Goal: Task Accomplishment & Management: Manage account settings

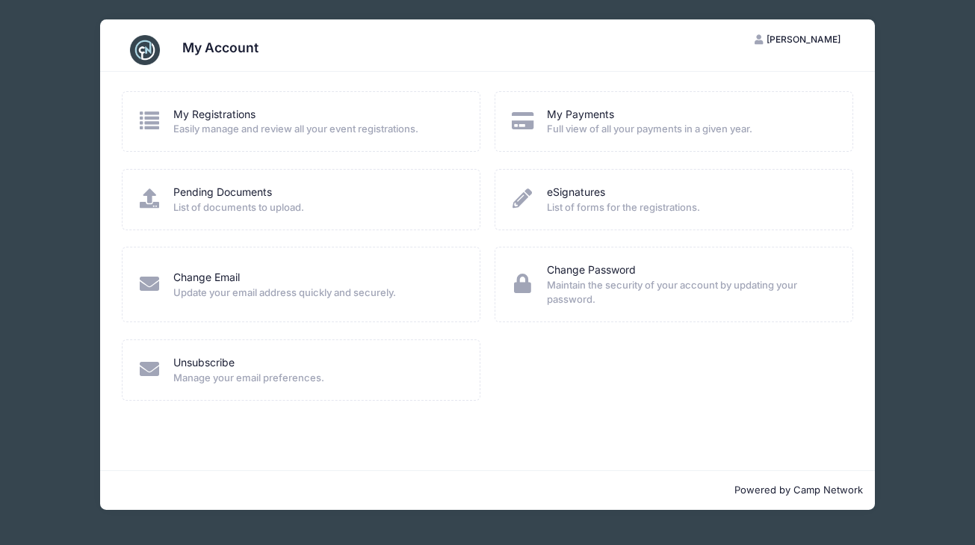
click at [819, 34] on span "[PERSON_NAME]" at bounding box center [803, 39] width 74 height 11
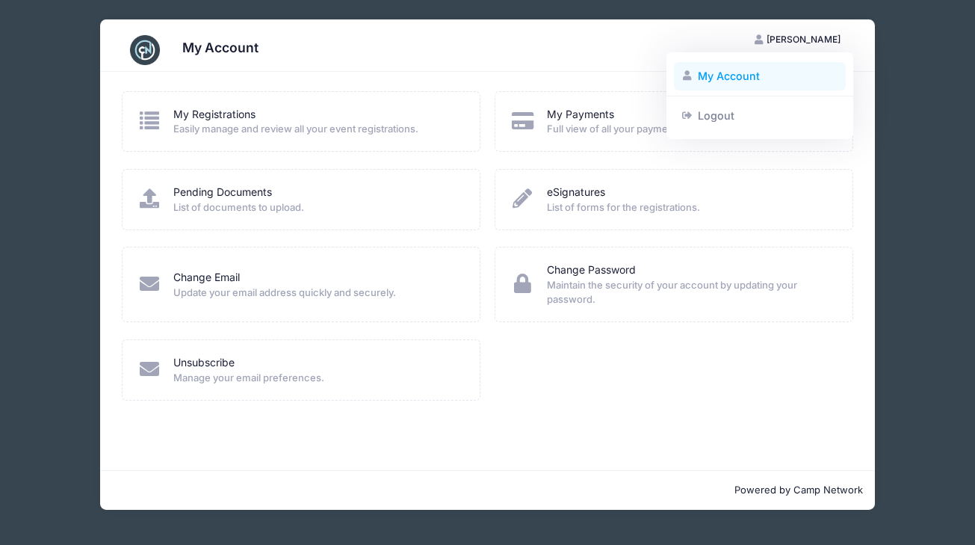
click at [761, 85] on link "My Account" at bounding box center [760, 76] width 173 height 28
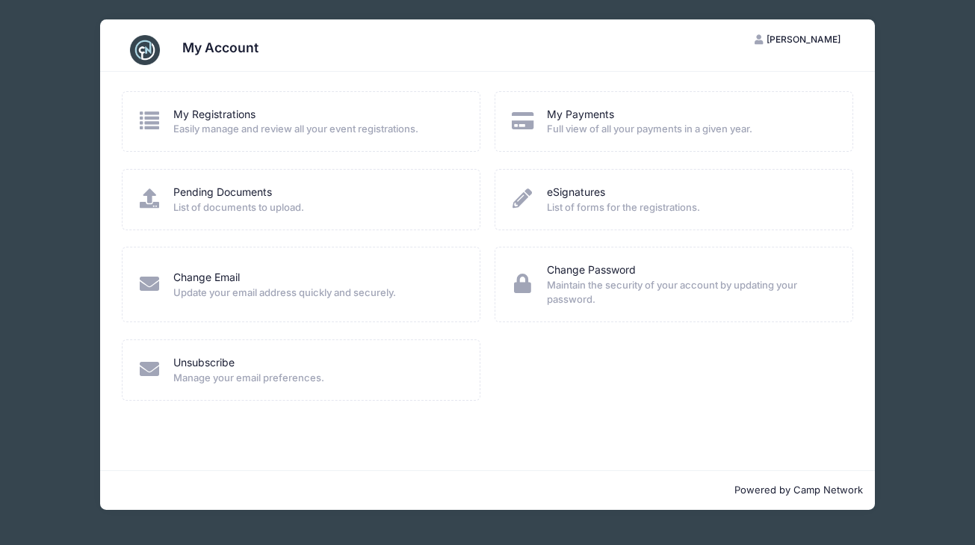
click at [318, 380] on div "Unsubscribe Manage your email preferences." at bounding box center [301, 369] width 359 height 61
click at [199, 356] on link "Unsubscribe" at bounding box center [203, 363] width 61 height 16
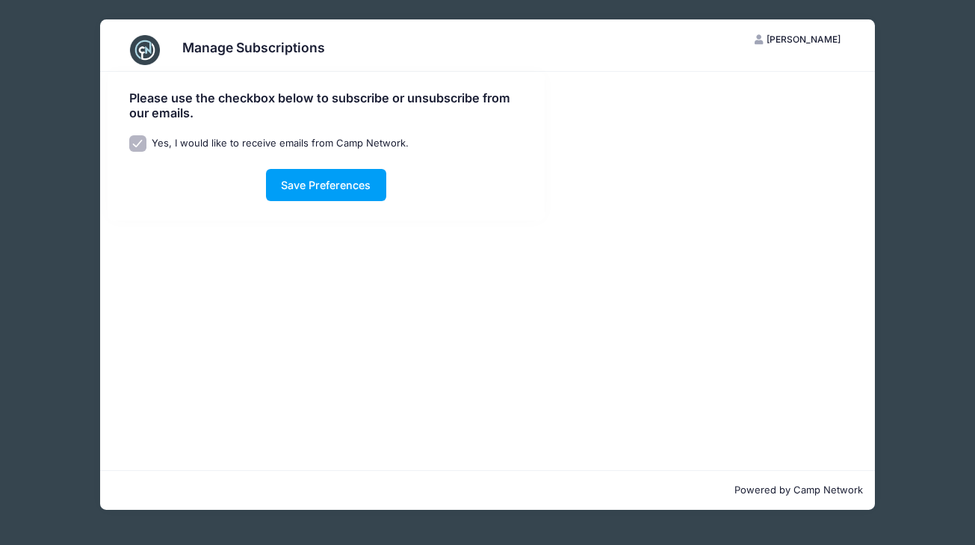
click at [789, 42] on span "[PERSON_NAME]" at bounding box center [803, 39] width 74 height 11
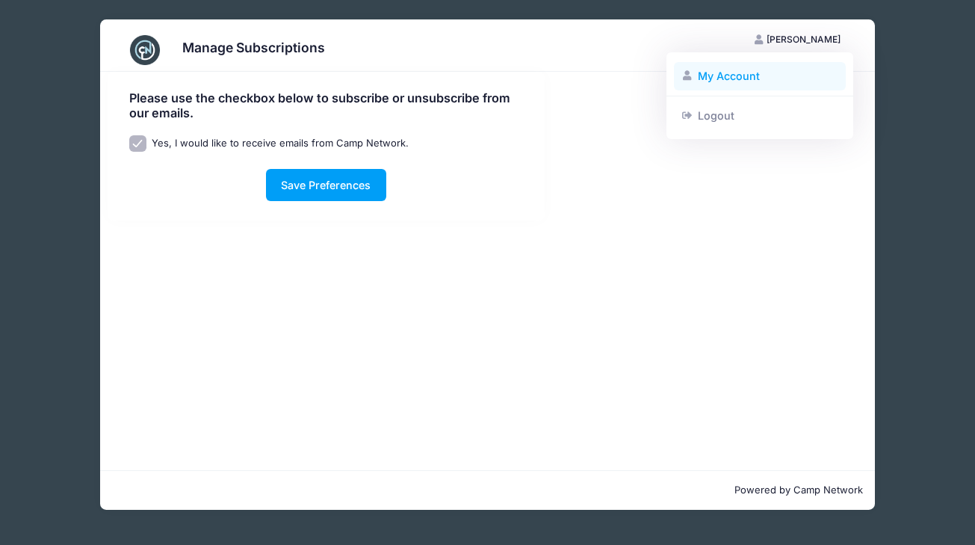
click at [766, 79] on link "My Account" at bounding box center [760, 76] width 173 height 28
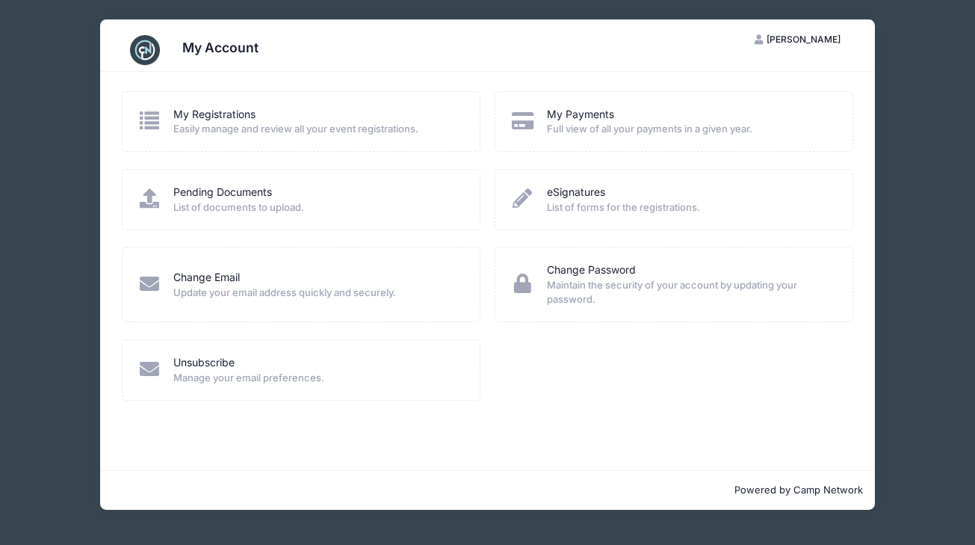
click at [805, 489] on p "Powered by Camp Network" at bounding box center [487, 490] width 751 height 15
click at [604, 116] on link "My Payments" at bounding box center [580, 115] width 67 height 16
click at [179, 125] on span "Easily manage and review all your event registrations." at bounding box center [316, 129] width 287 height 15
click at [178, 116] on link "My Registrations" at bounding box center [214, 115] width 82 height 16
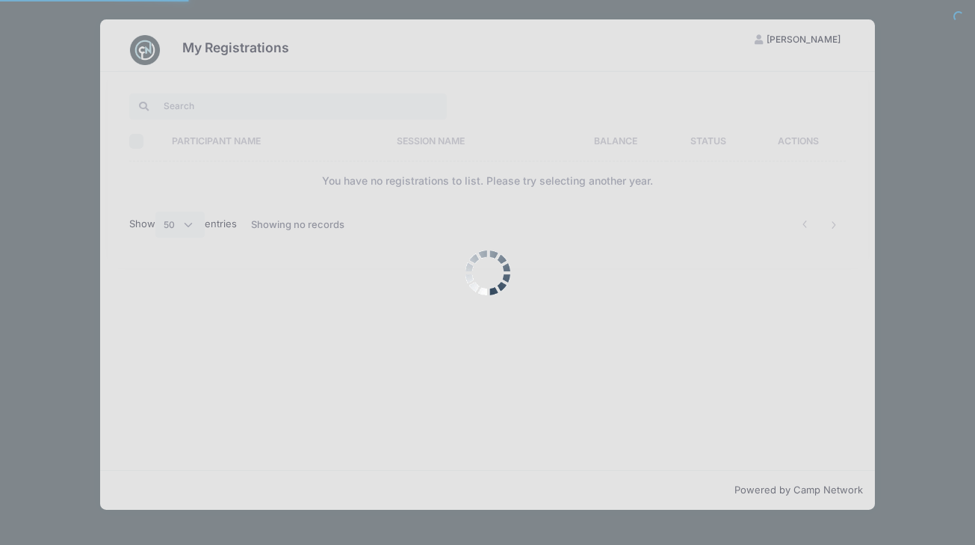
select select "50"
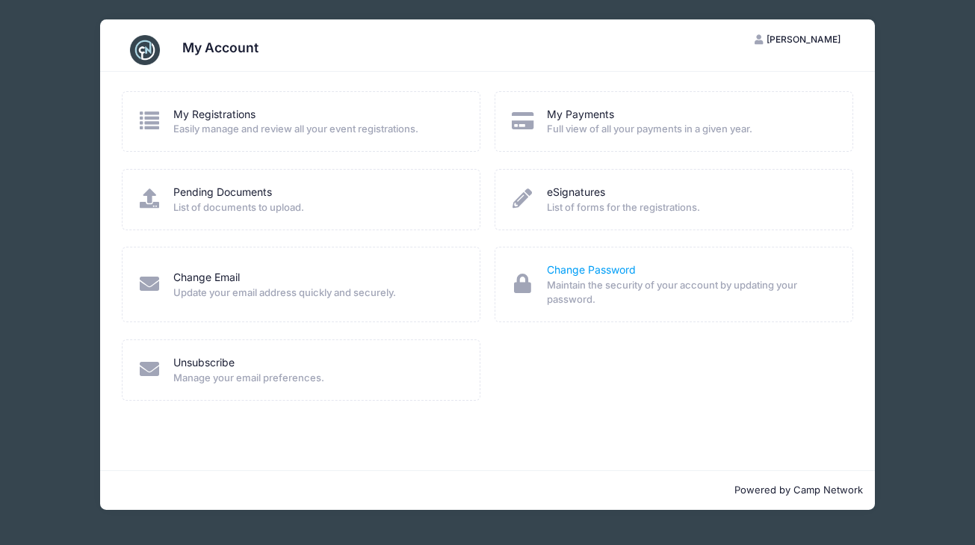
click at [598, 273] on link "Change Password" at bounding box center [591, 270] width 89 height 16
click at [556, 216] on div "eSignatures List of forms for the registrations." at bounding box center [673, 199] width 359 height 61
click at [556, 195] on link "eSignatures" at bounding box center [576, 192] width 58 height 16
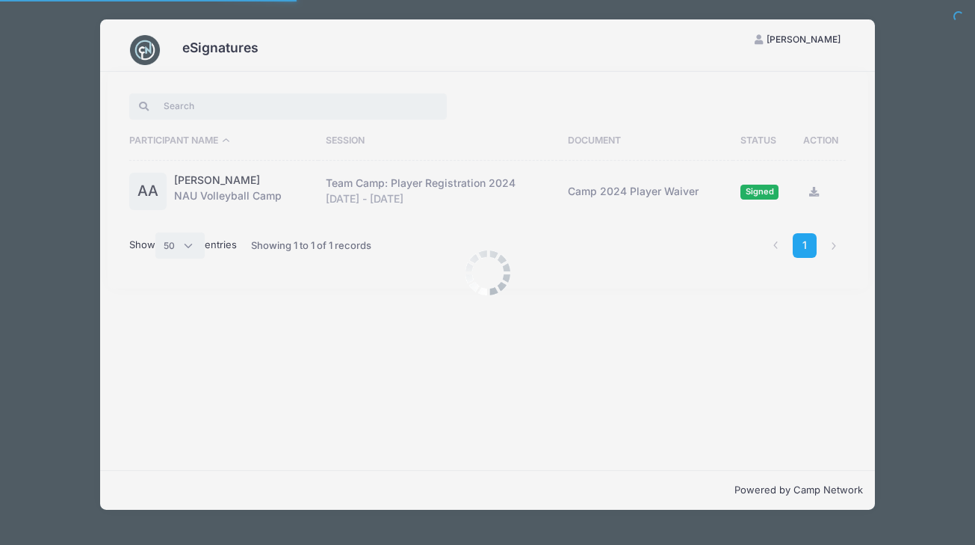
select select "50"
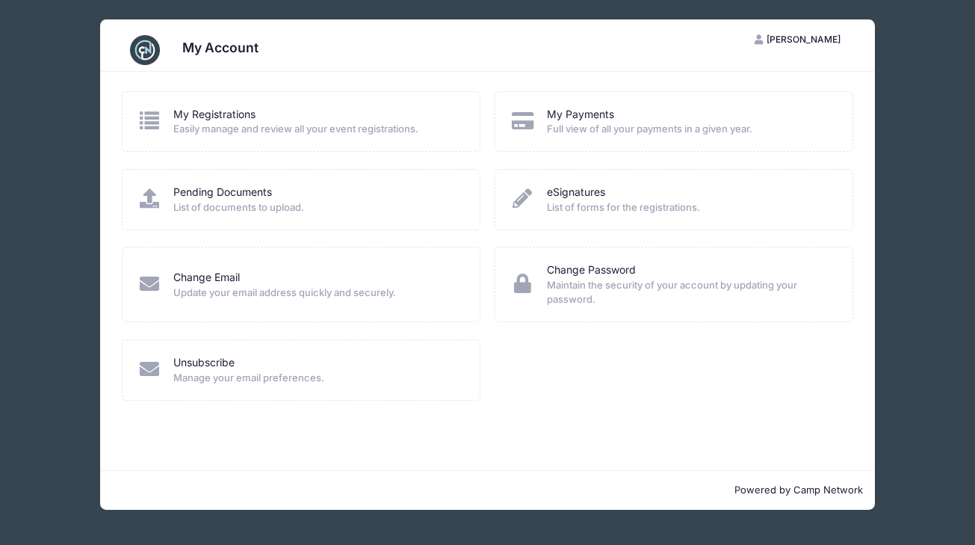
click at [173, 46] on div "My Account" at bounding box center [487, 50] width 731 height 42
click at [142, 34] on link at bounding box center [144, 49] width 31 height 31
click at [147, 56] on img at bounding box center [145, 50] width 30 height 30
